Goal: Task Accomplishment & Management: Manage account settings

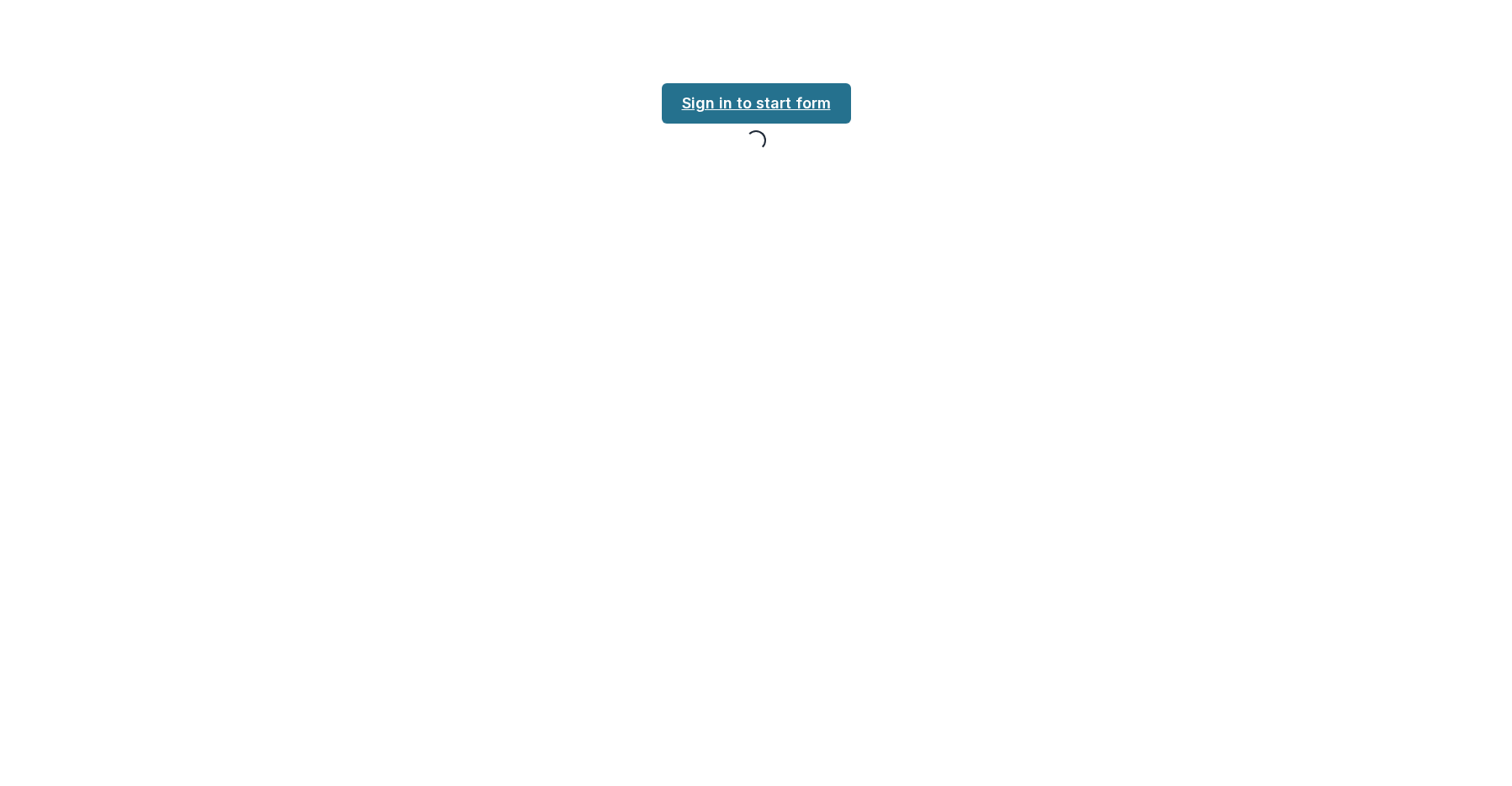
click at [759, 97] on link "Sign in to start form" at bounding box center [756, 103] width 190 height 40
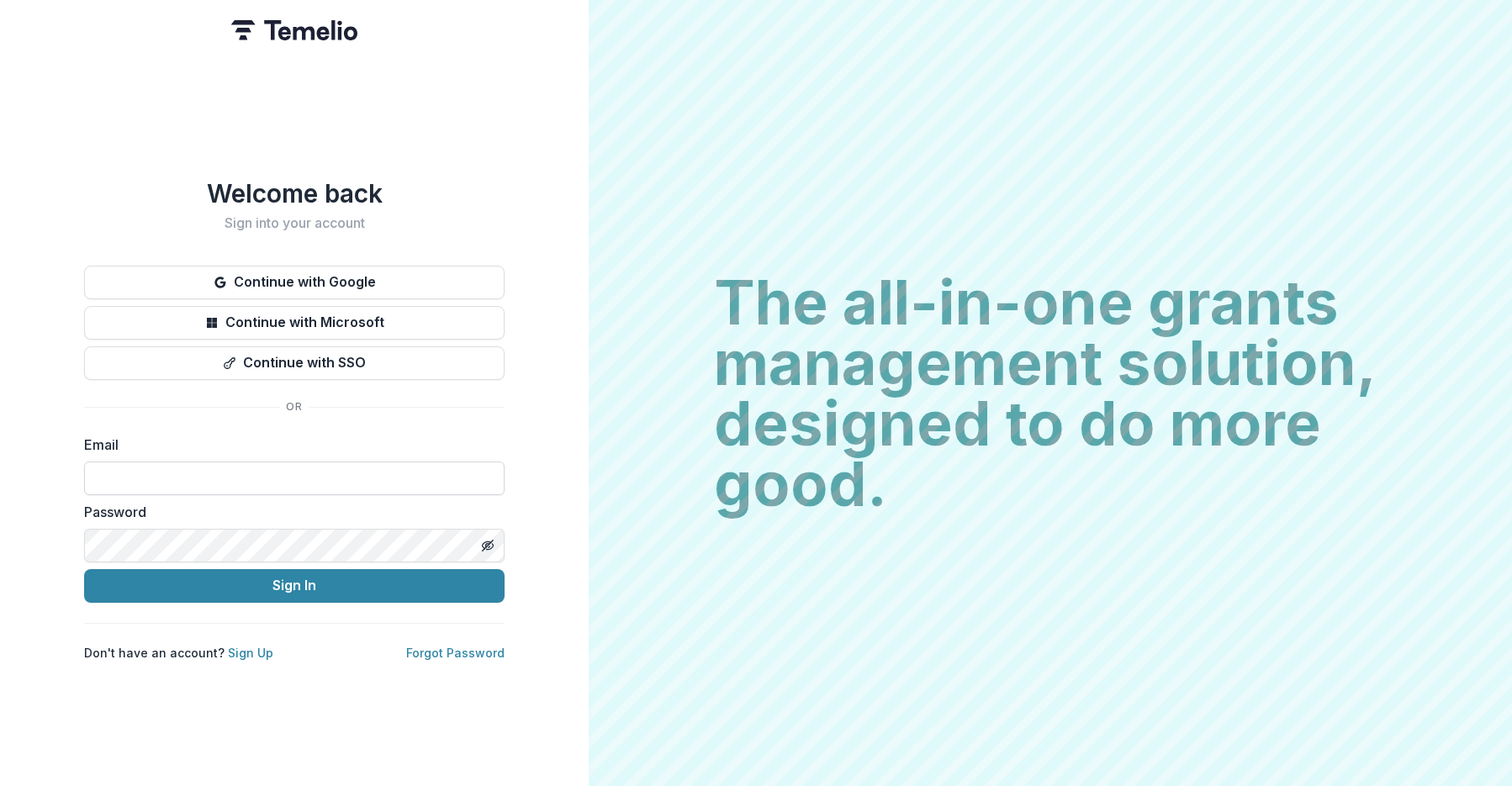
click at [372, 462] on input at bounding box center [294, 479] width 421 height 34
type input "**********"
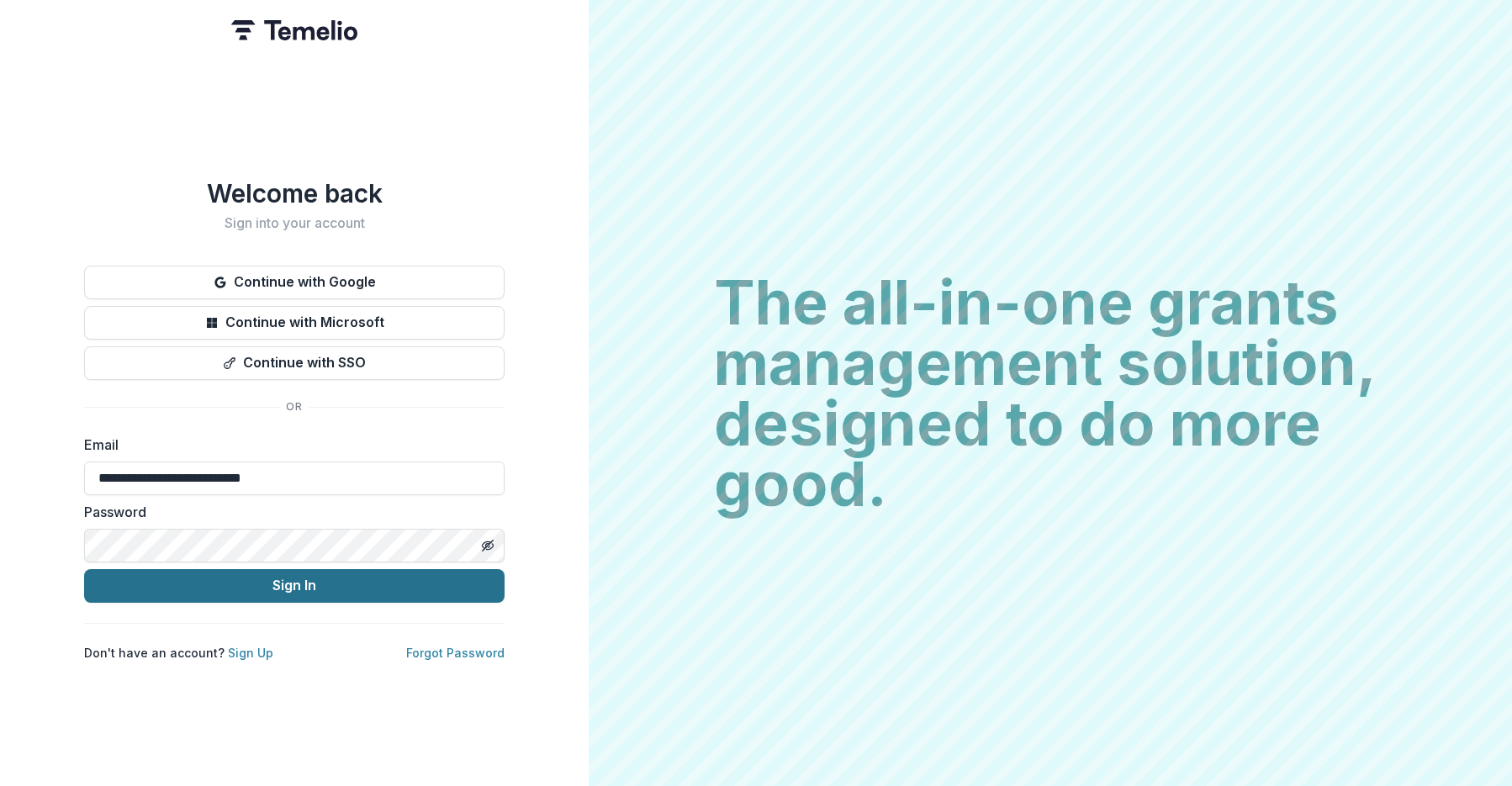
click at [348, 578] on button "Sign In" at bounding box center [294, 586] width 421 height 34
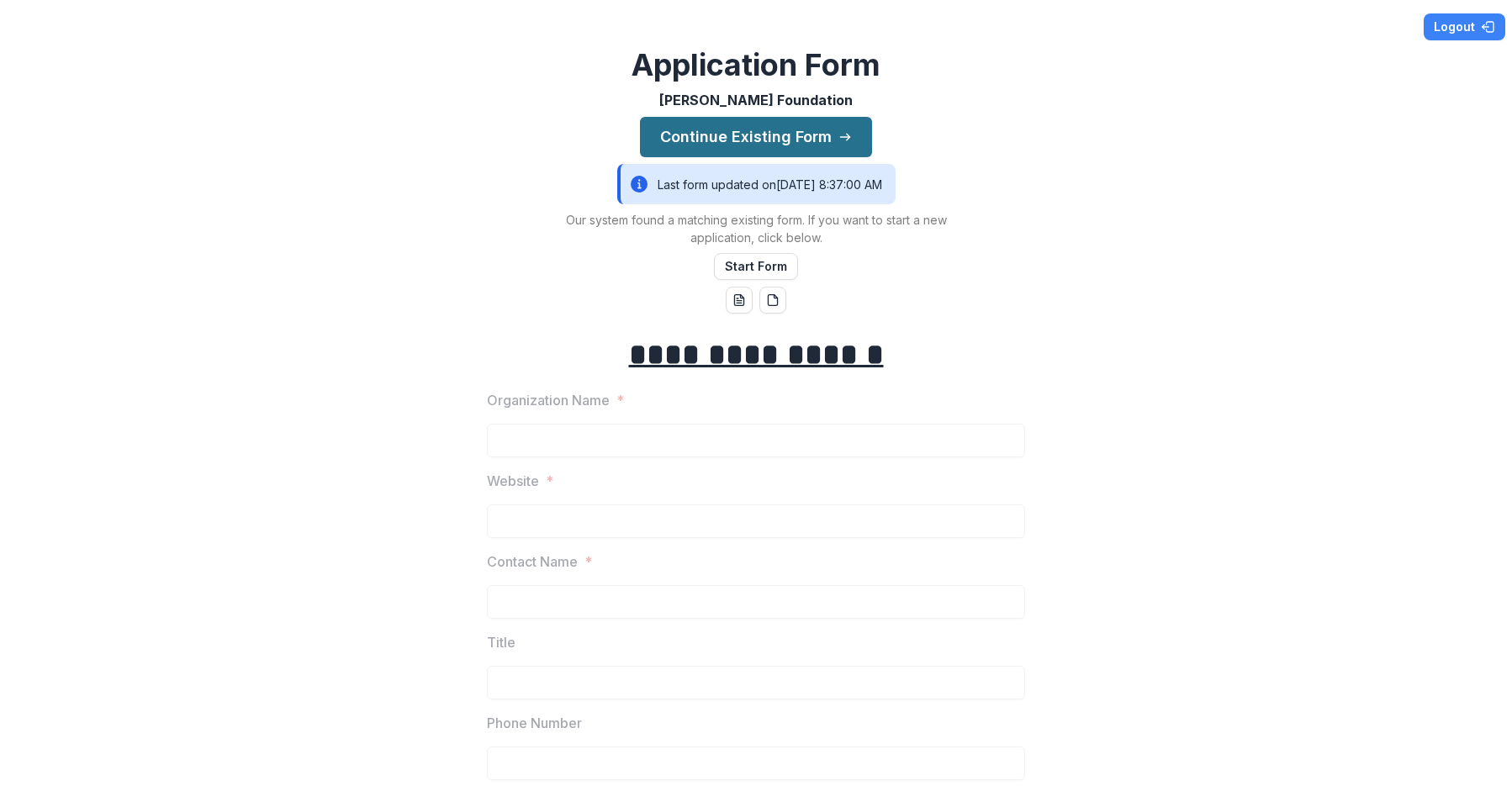
click at [772, 133] on button "Continue Existing Form" at bounding box center [756, 137] width 232 height 40
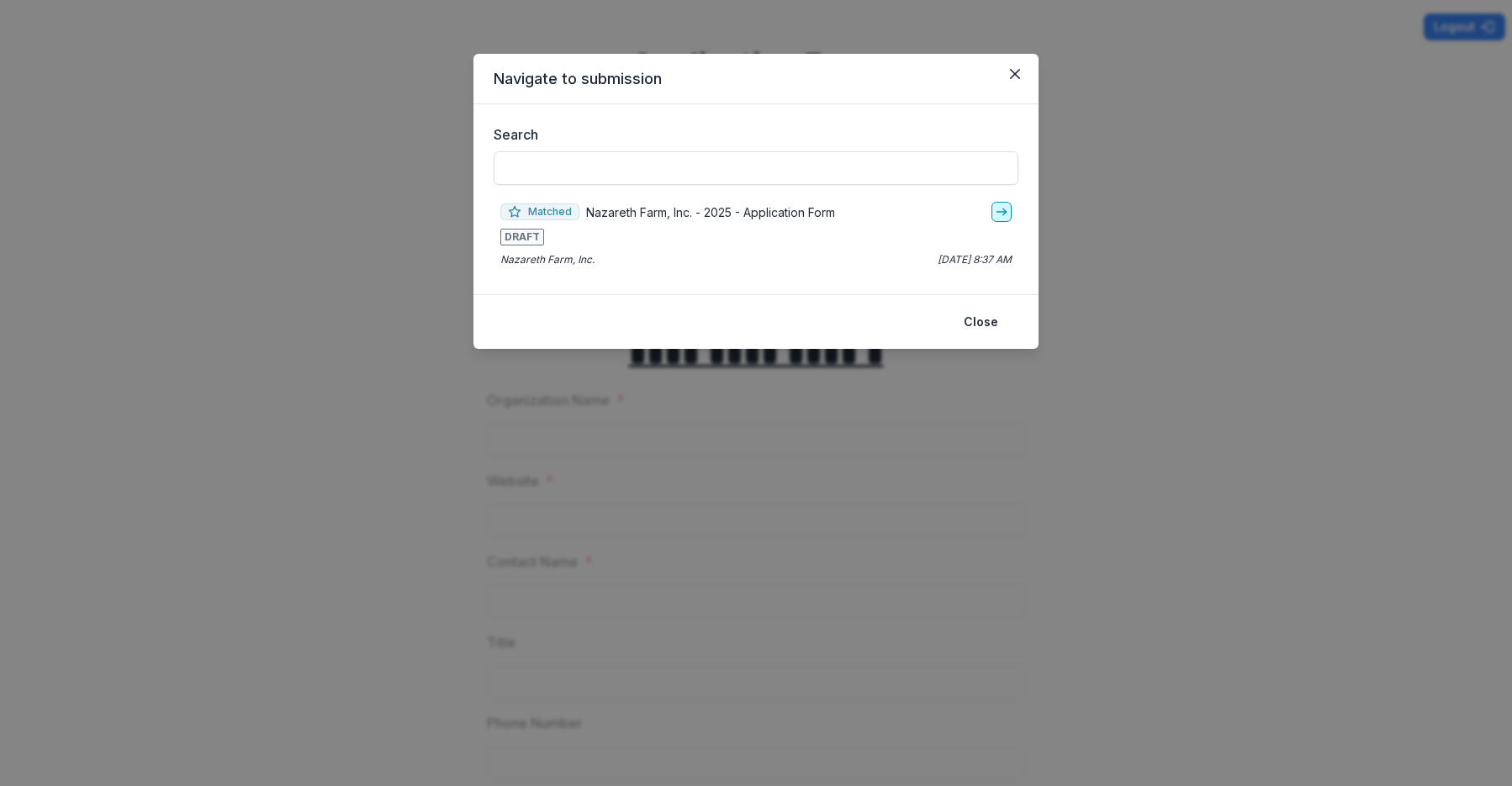
click at [1004, 206] on icon "go-to" at bounding box center [1001, 212] width 14 height 14
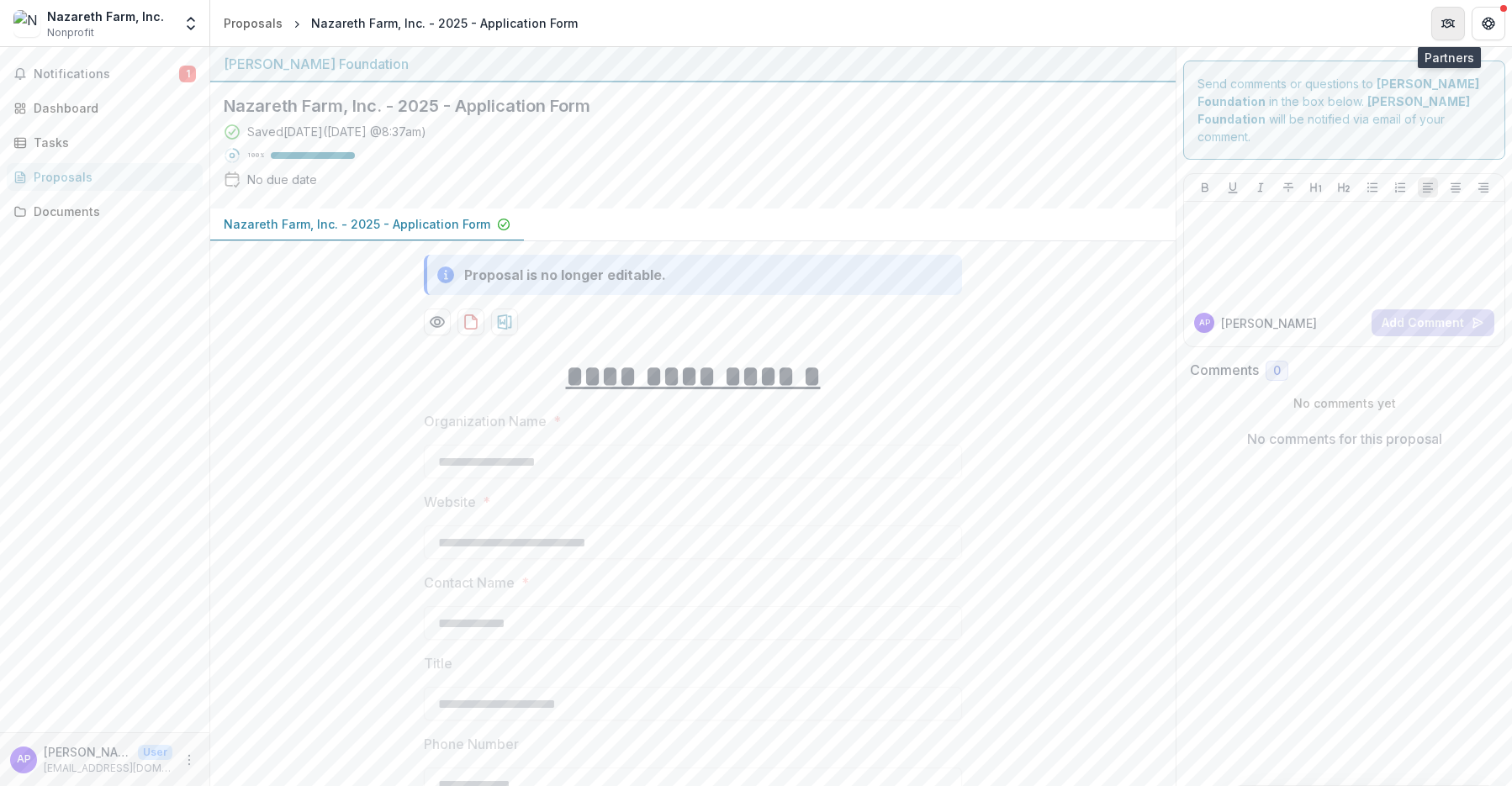
click at [1445, 17] on icon "Partners" at bounding box center [1448, 23] width 14 height 14
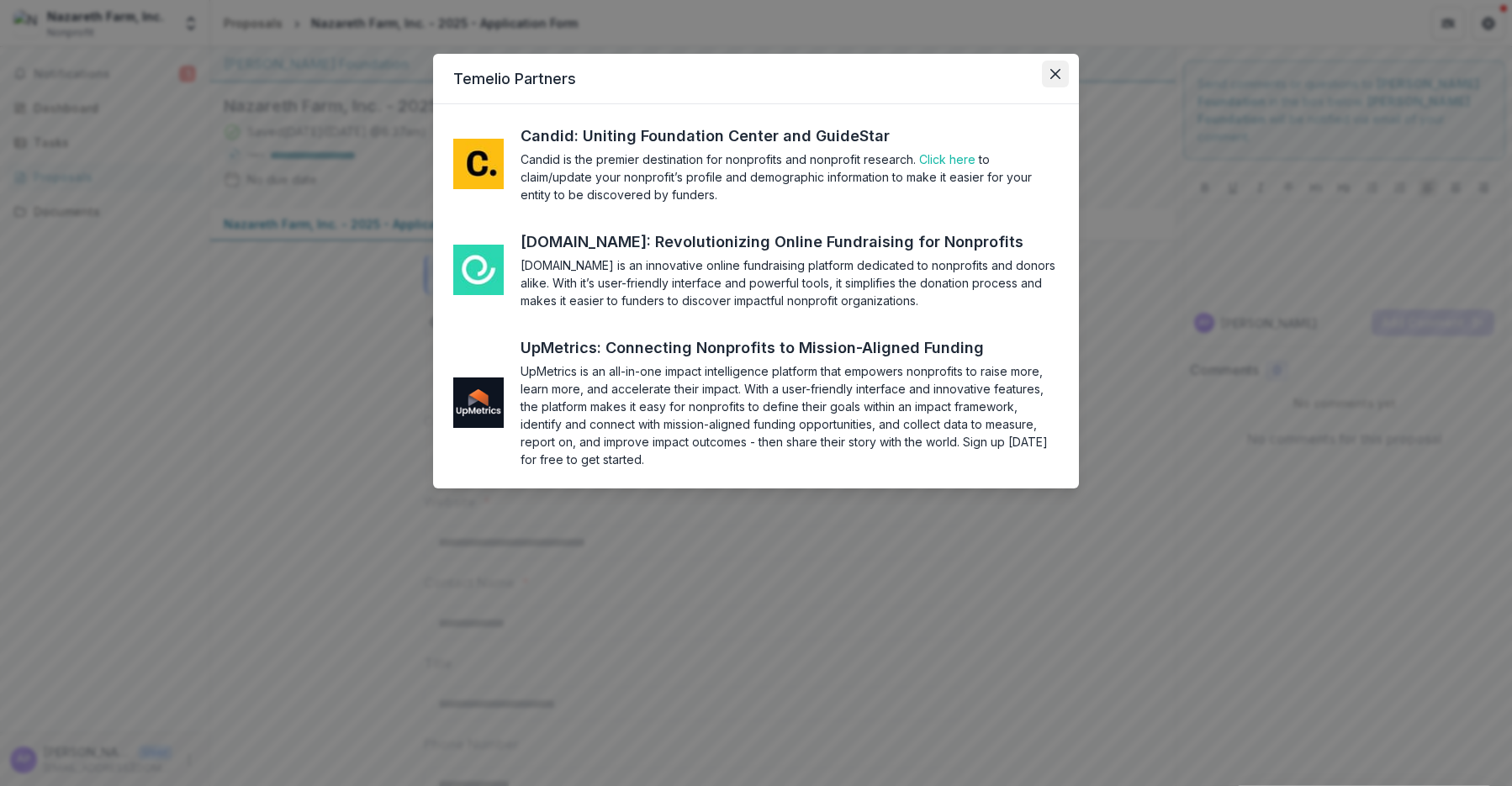
click at [1063, 82] on button "Close" at bounding box center [1055, 74] width 27 height 27
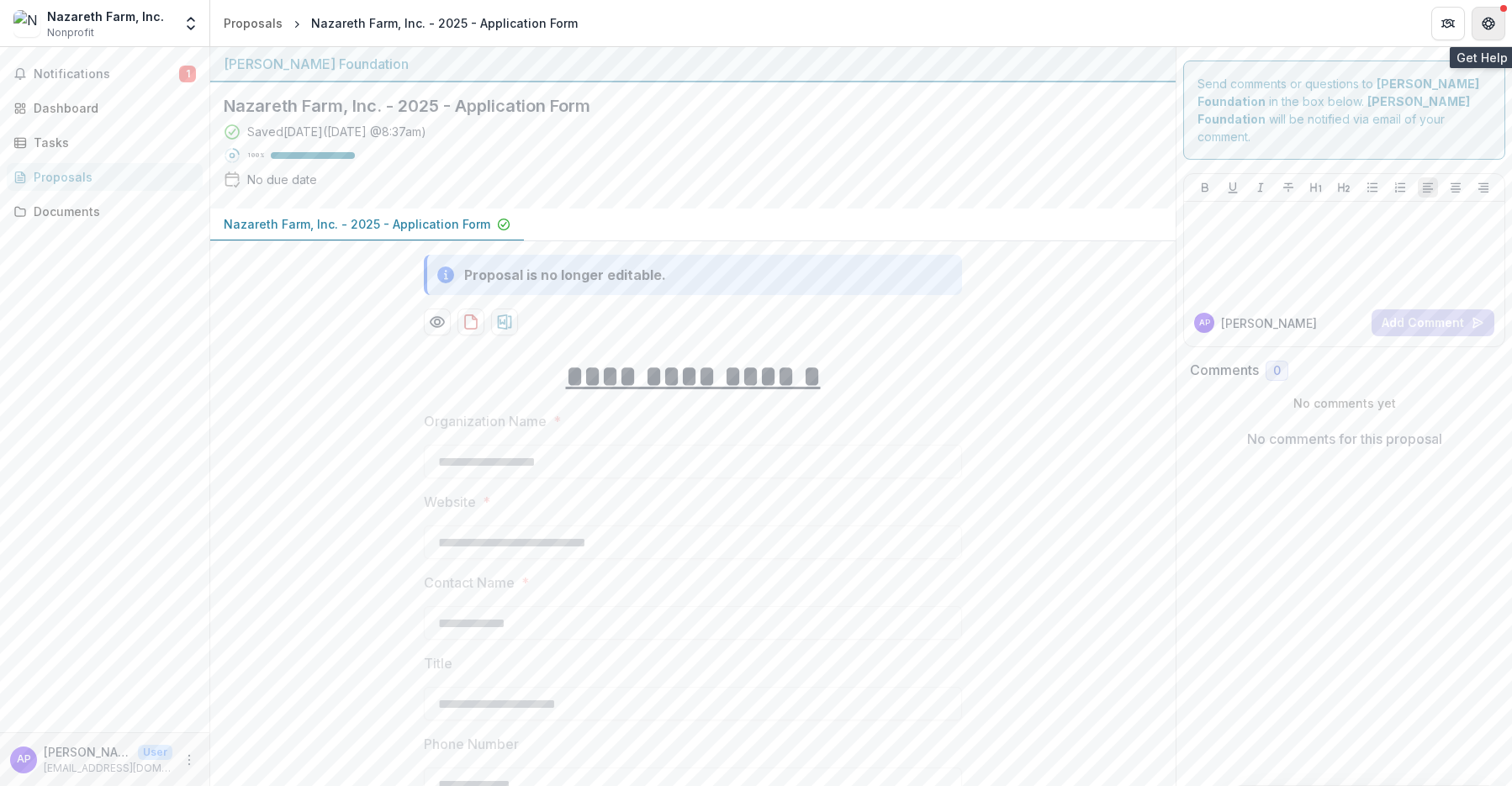
click at [1492, 29] on button "Get Help" at bounding box center [1488, 23] width 34 height 34
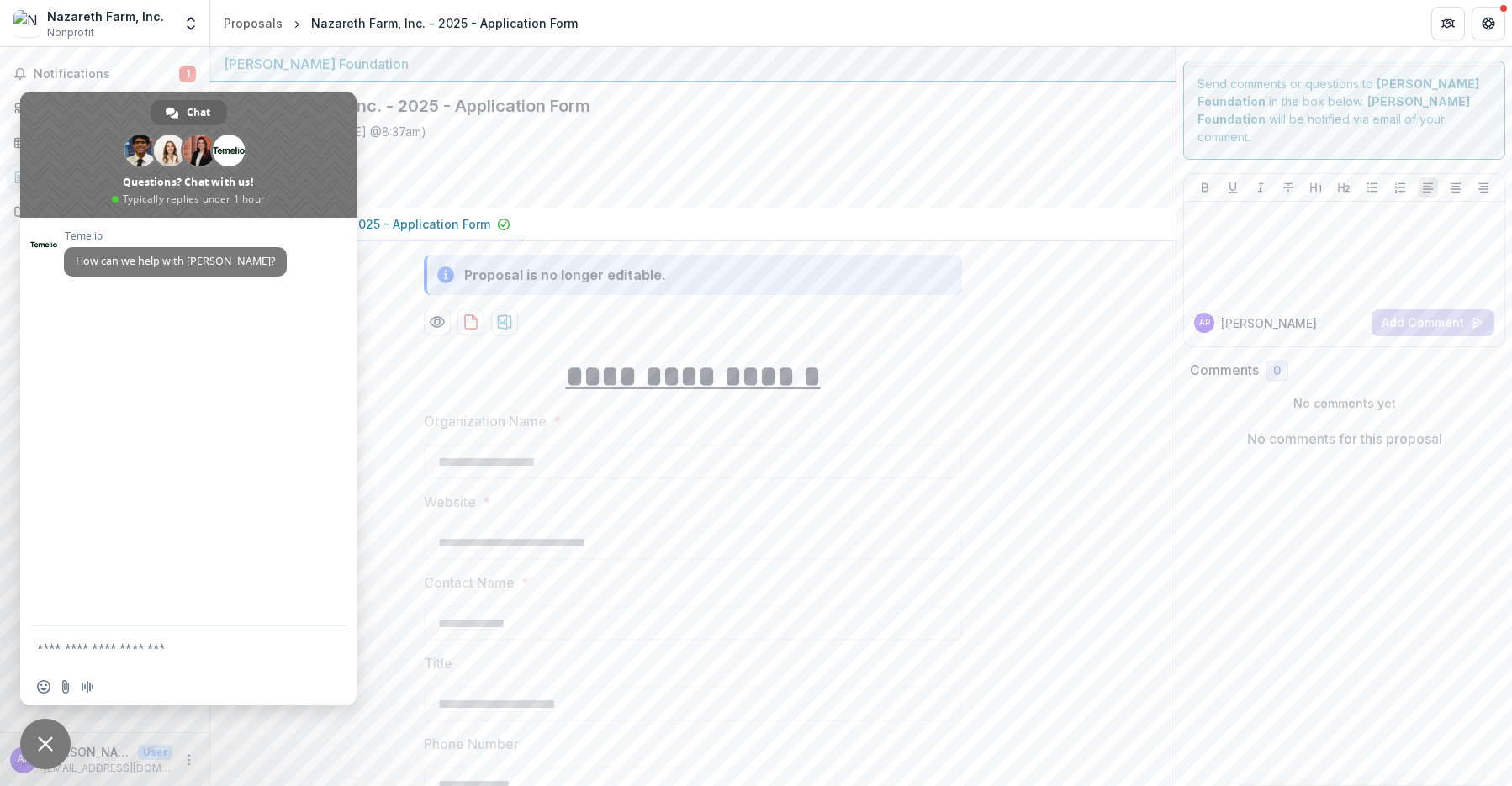
click at [622, 149] on div "Saved [DATE] ( [DATE] 8:37am ) 100 % No due date" at bounding box center [679, 158] width 911 height 73
click at [520, 151] on div "Saved [DATE] ( [DATE] 8:37am ) 100 % No due date" at bounding box center [679, 158] width 911 height 73
click at [52, 751] on span "Close chat" at bounding box center [45, 744] width 15 height 15
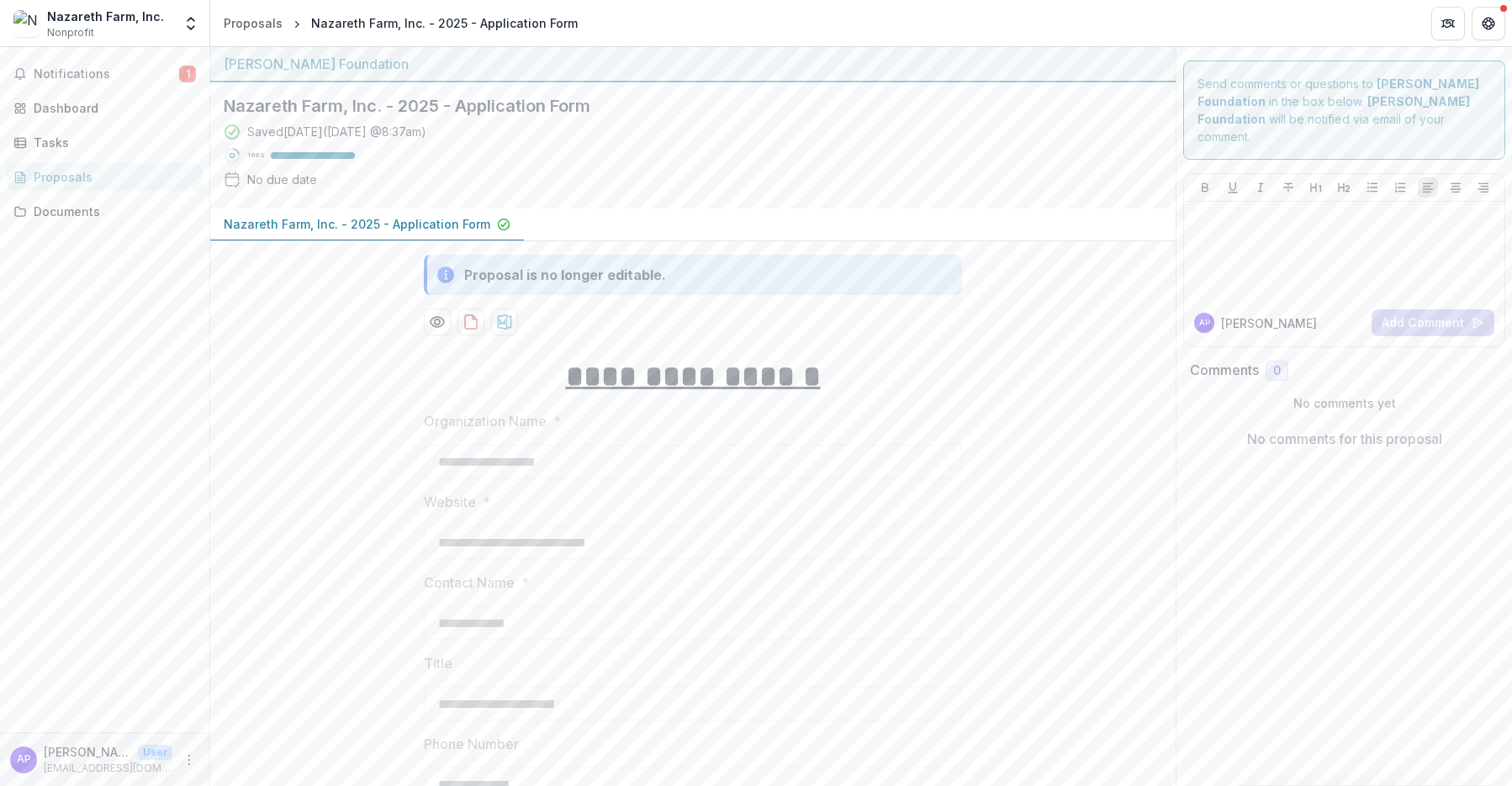
click at [95, 775] on p "[EMAIL_ADDRESS][DOMAIN_NAME]" at bounding box center [109, 769] width 129 height 15
click at [190, 759] on circle "More" at bounding box center [190, 759] width 1 height 1
click at [162, 630] on div "Notifications 1 Dashboard Tasks Proposals Documents" at bounding box center [105, 389] width 210 height 686
click at [382, 216] on p "Nazareth Farm, Inc. - 2025 - Application Form" at bounding box center [357, 224] width 267 height 17
click at [77, 144] on div "Tasks" at bounding box center [111, 142] width 156 height 17
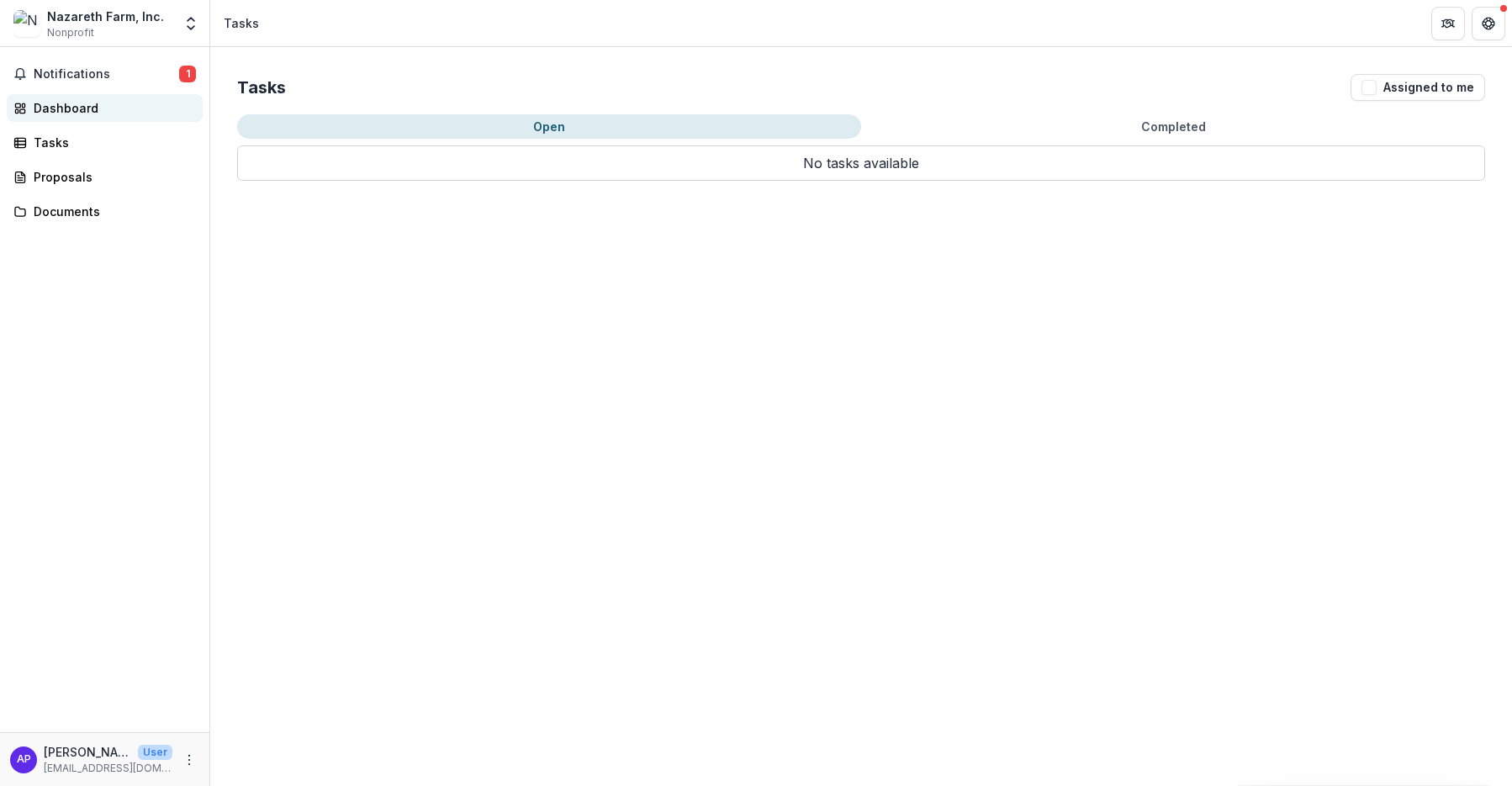
click at [97, 108] on div "Dashboard" at bounding box center [111, 108] width 156 height 17
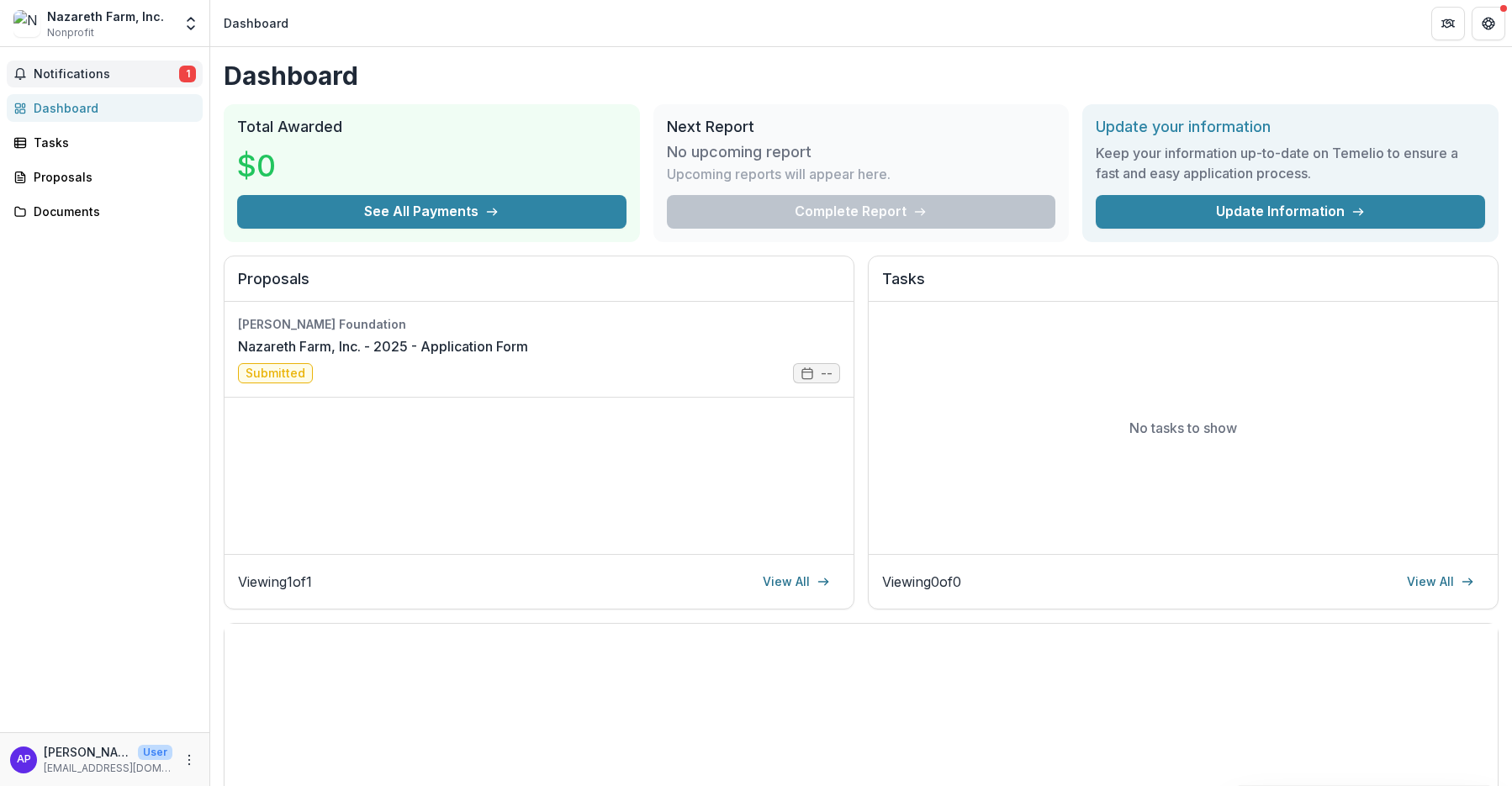
click at [98, 80] on span "Notifications" at bounding box center [107, 75] width 145 height 15
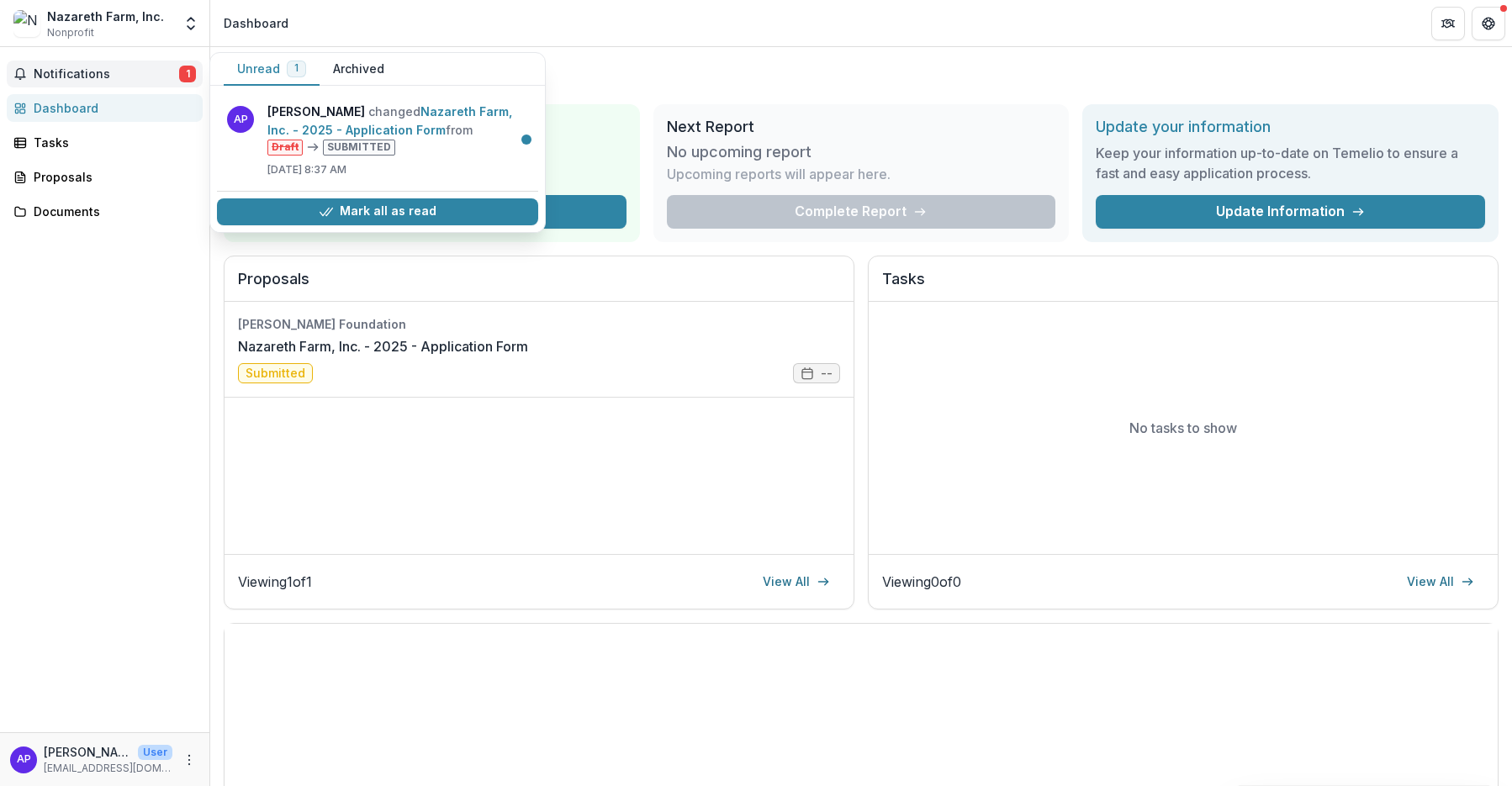
click at [99, 87] on button "Notifications 1" at bounding box center [104, 74] width 196 height 27
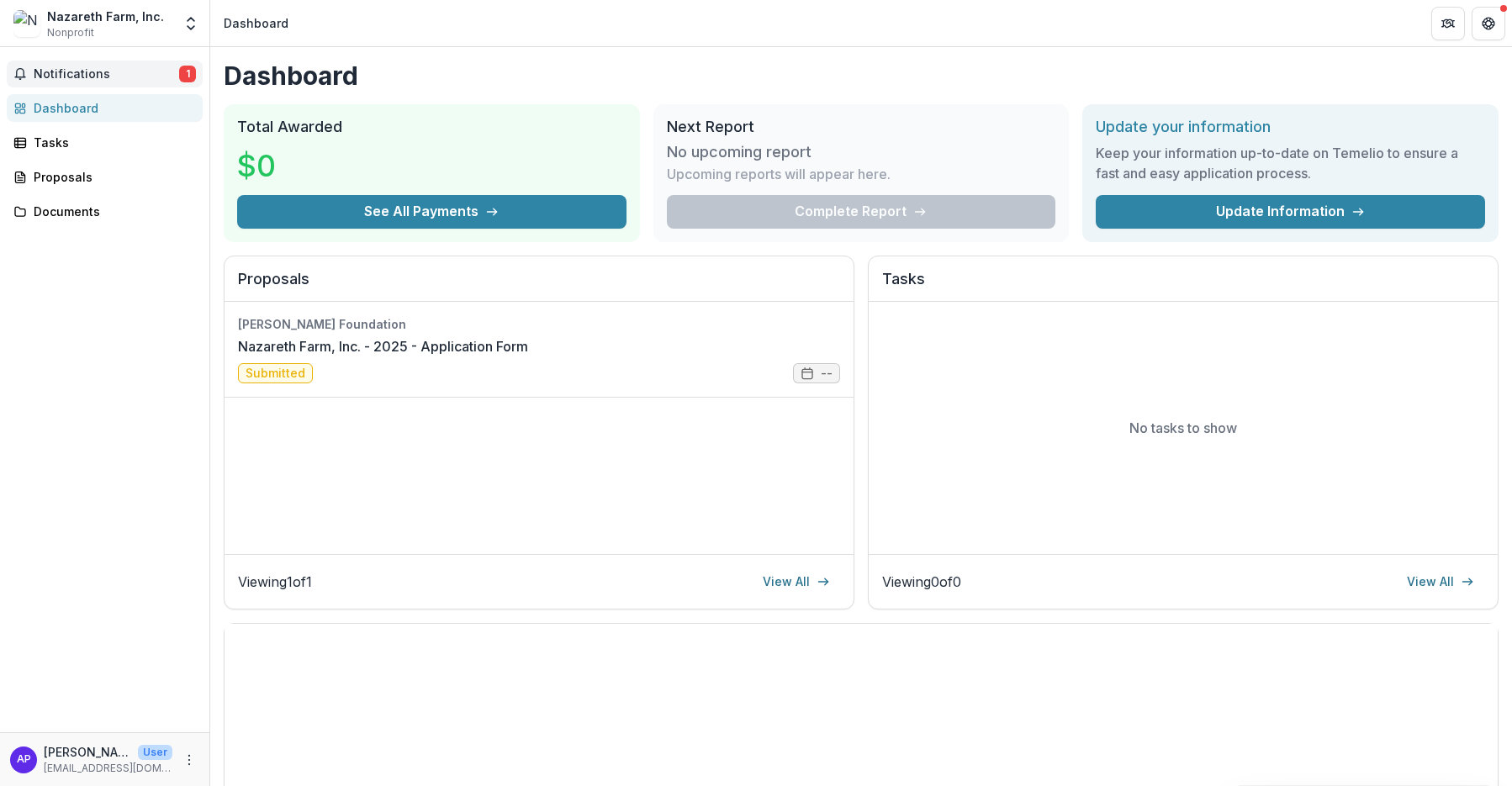
click at [107, 82] on button "Notifications 1" at bounding box center [104, 74] width 196 height 27
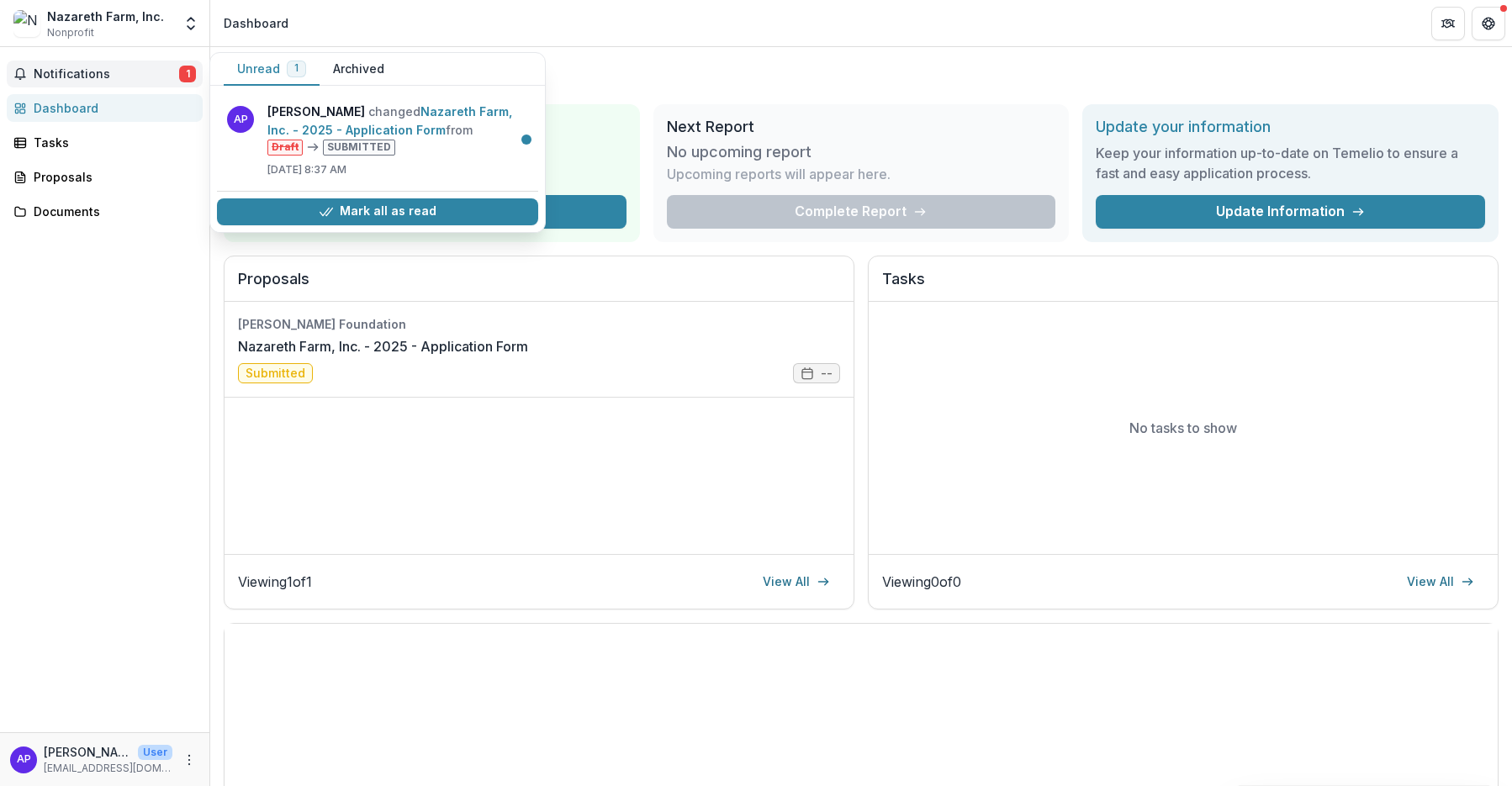
click at [109, 99] on div "Dashboard" at bounding box center [111, 108] width 156 height 17
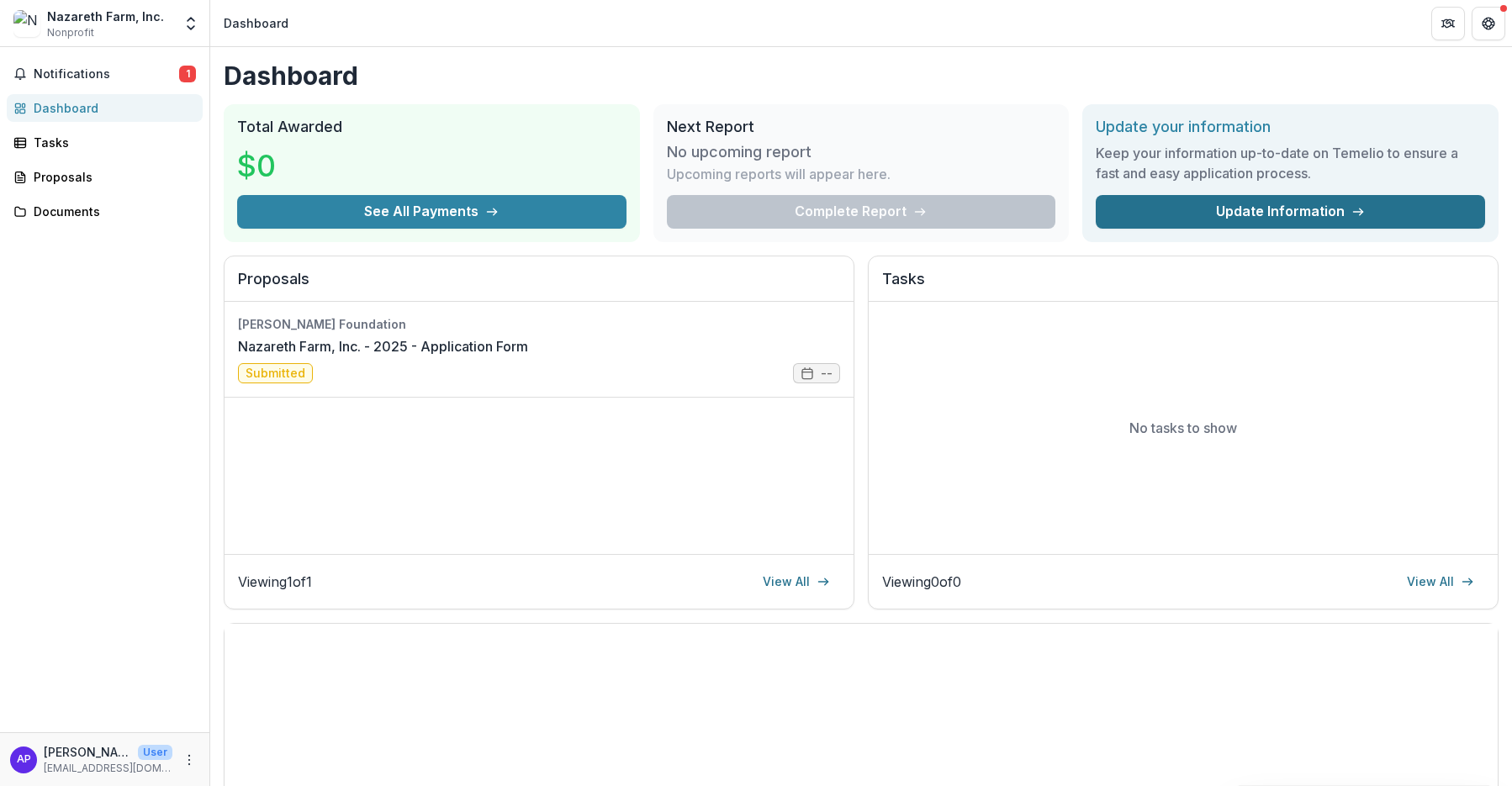
click at [1300, 200] on link "Update Information" at bounding box center [1290, 212] width 389 height 34
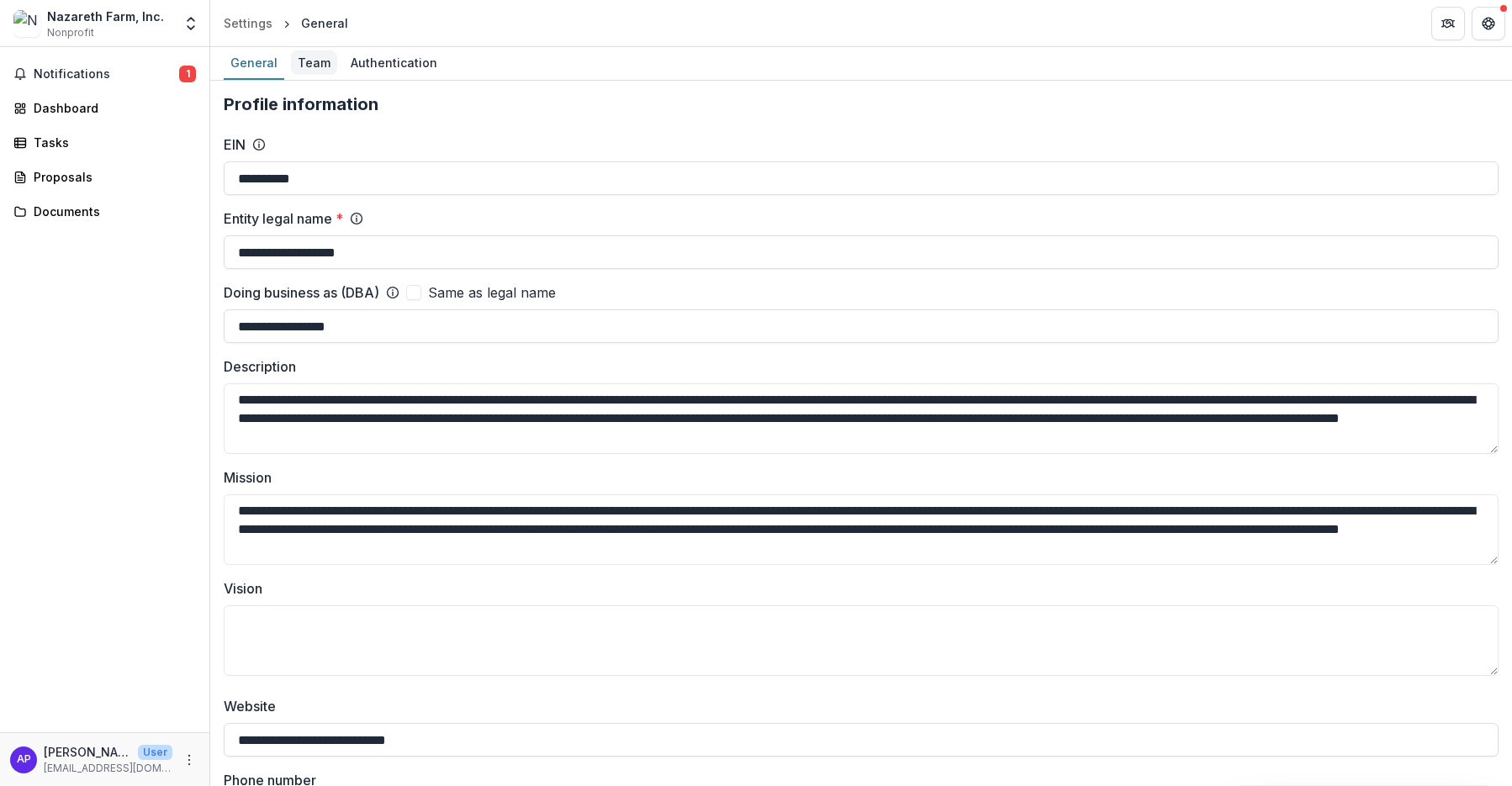
click at [309, 64] on div "Team" at bounding box center [314, 63] width 46 height 24
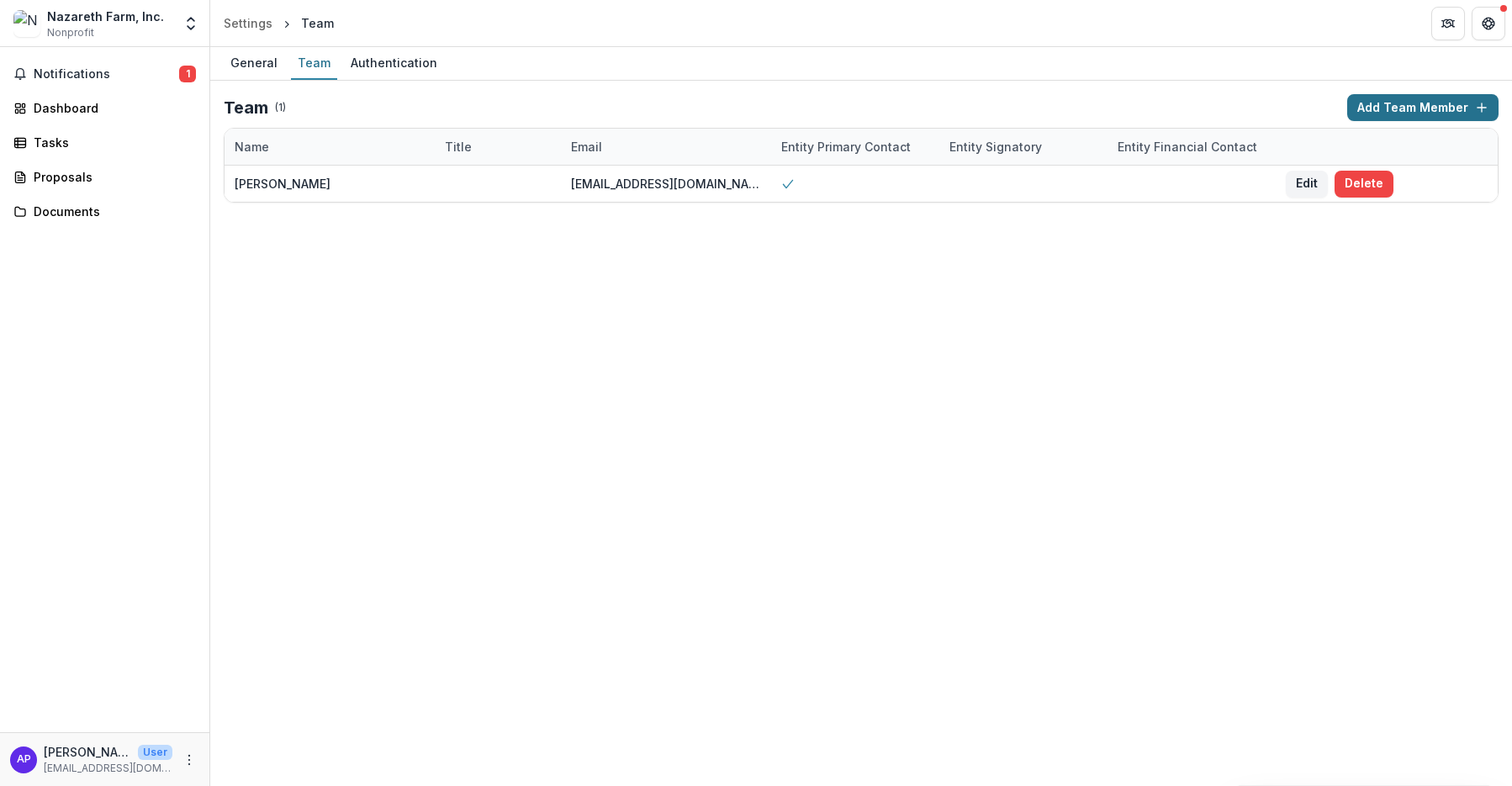
click at [1471, 118] on button "Add Team Member" at bounding box center [1423, 107] width 151 height 27
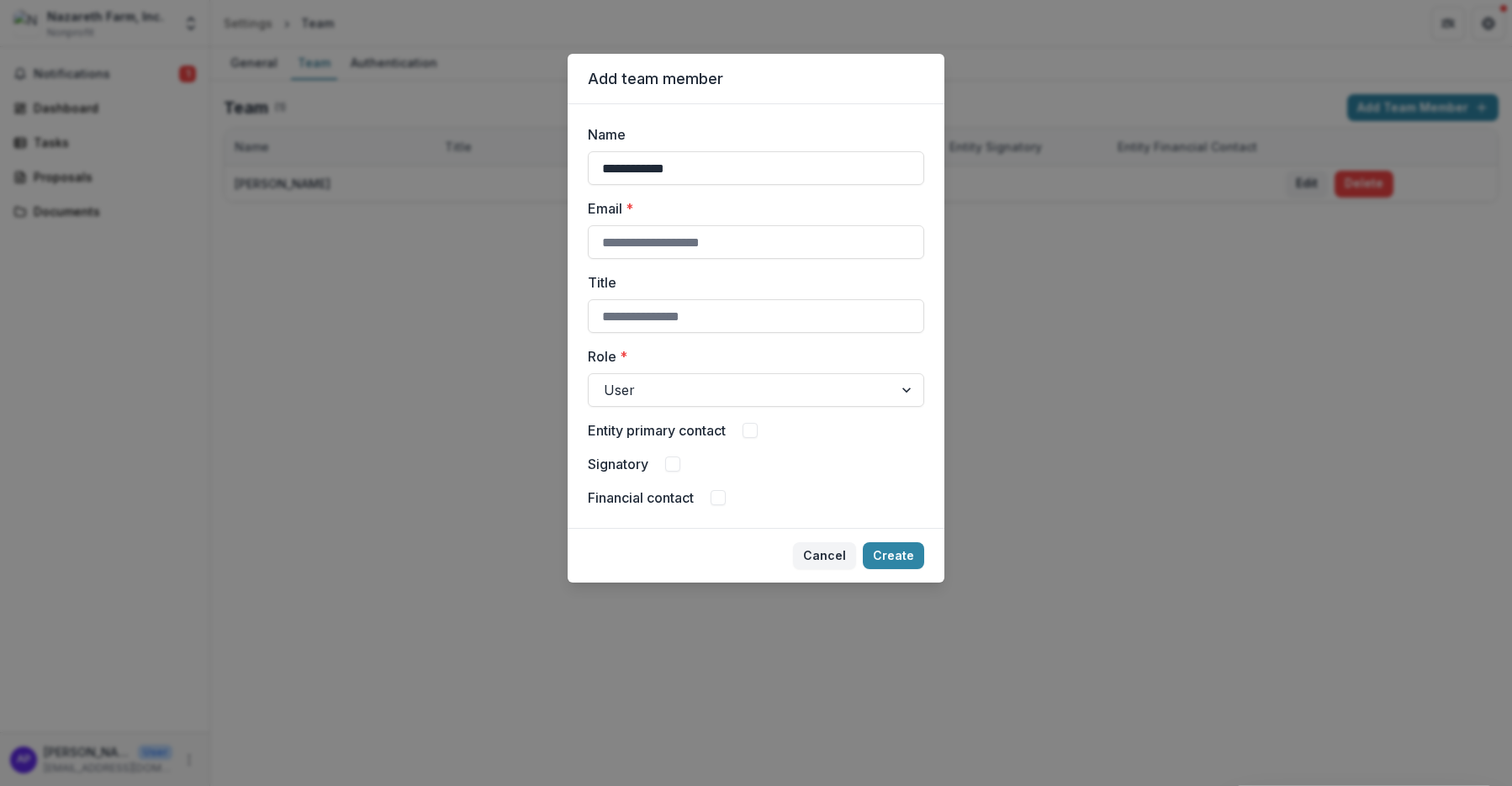
type input "**********"
click at [861, 224] on div "Email *" at bounding box center [756, 229] width 336 height 61
click at [862, 237] on input "Email *" at bounding box center [756, 242] width 336 height 34
paste input "**********"
type input "**********"
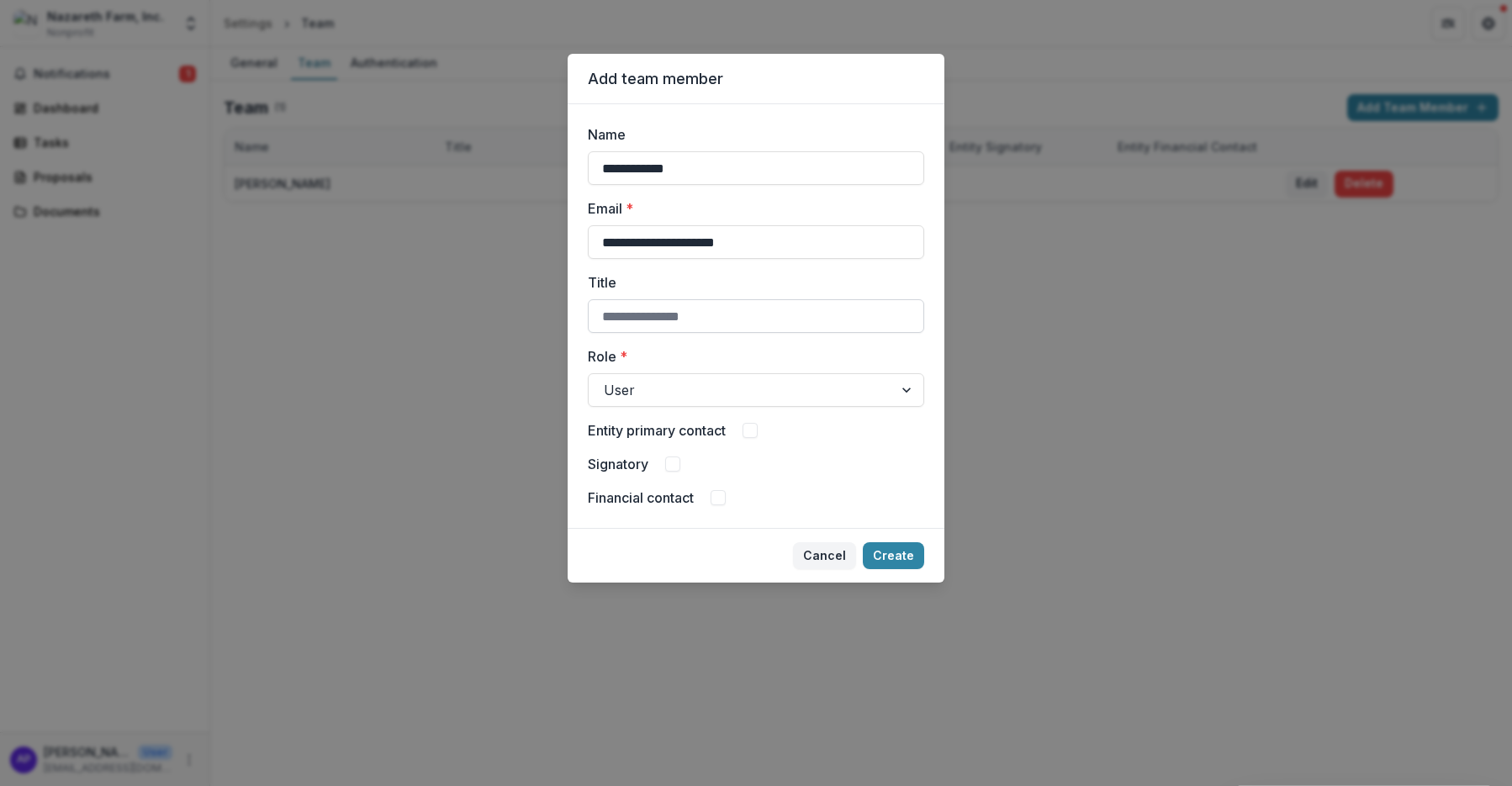
click at [691, 320] on input "Title" at bounding box center [756, 316] width 336 height 34
type input "**********"
click at [814, 383] on div at bounding box center [741, 390] width 274 height 24
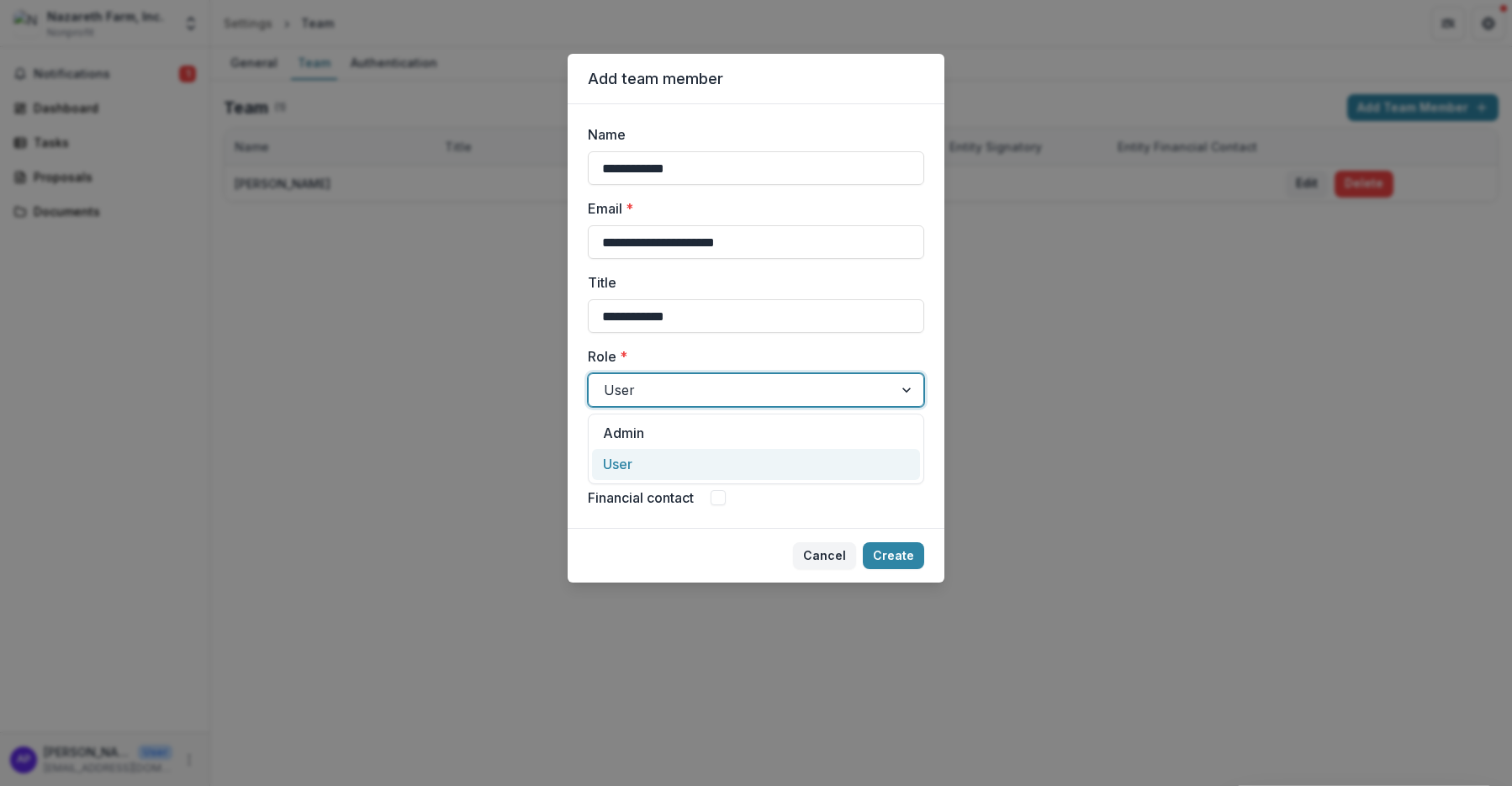
click at [774, 464] on div "User" at bounding box center [756, 465] width 328 height 31
click at [894, 552] on button "Create" at bounding box center [893, 555] width 62 height 27
